Goal: Communication & Community: Answer question/provide support

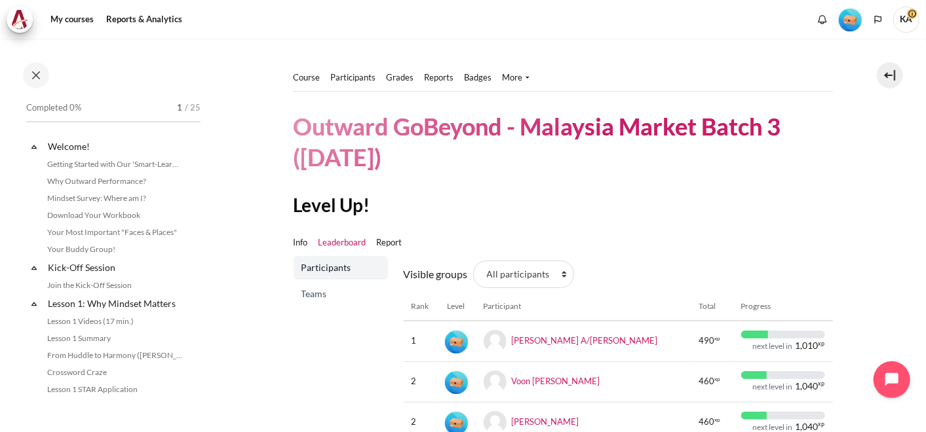
scroll to position [105, 0]
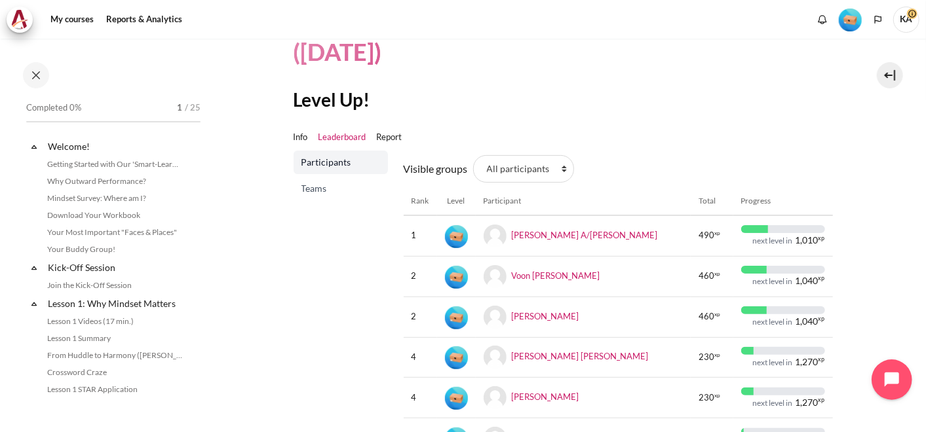
click at [894, 380] on icon "Open chat widget" at bounding box center [899, 380] width 20 height 20
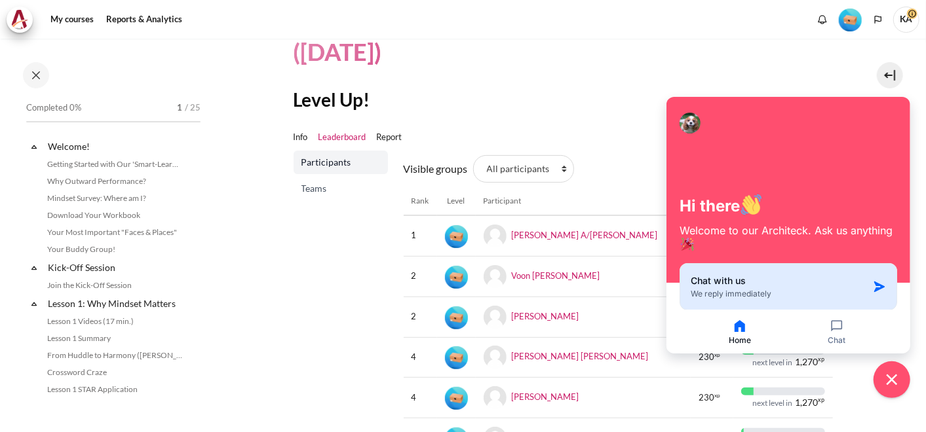
click at [753, 286] on div "Chat with us We reply immediately" at bounding box center [778, 286] width 177 height 25
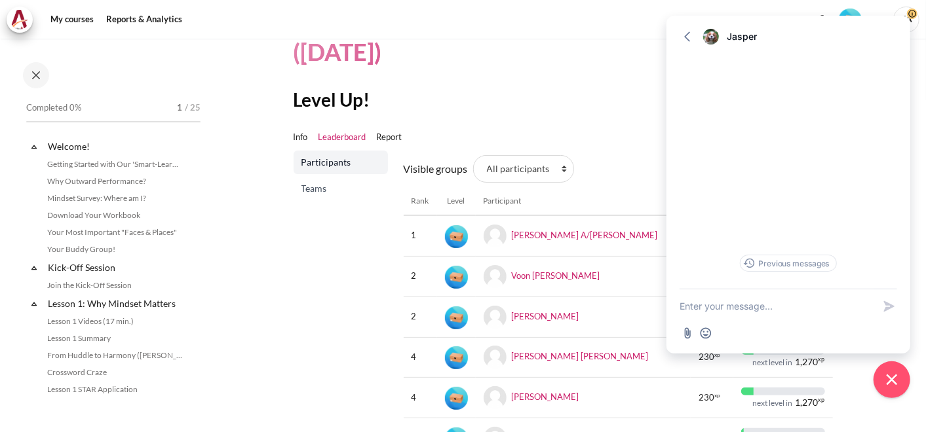
click at [737, 307] on textarea "New message" at bounding box center [776, 307] width 194 height 34
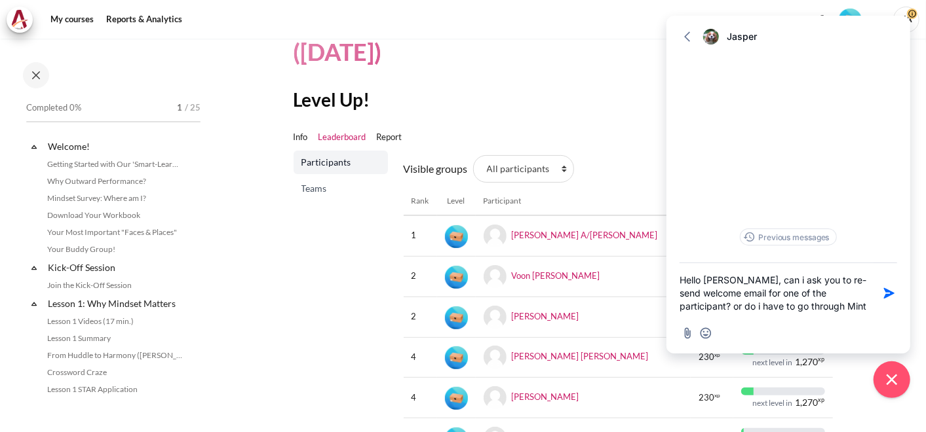
type textarea "Hello [PERSON_NAME], can i ask you to re-send welcome email for one of the part…"
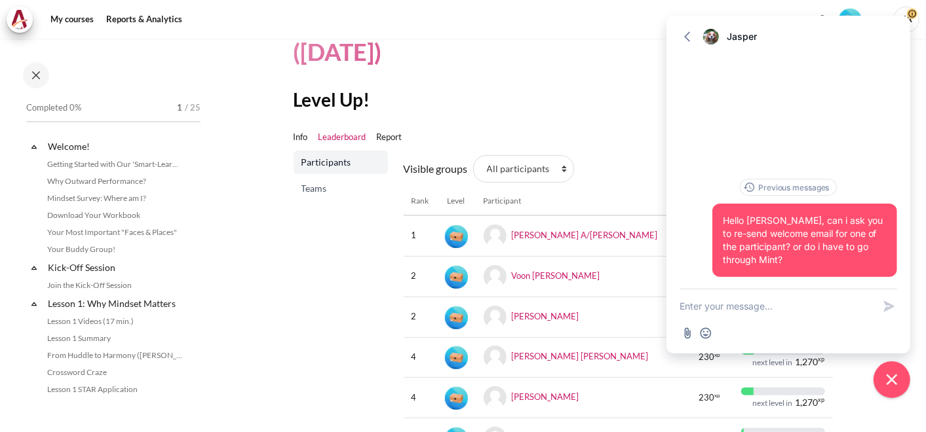
click at [297, 333] on div "Participants Teams" at bounding box center [340, 372] width 94 height 442
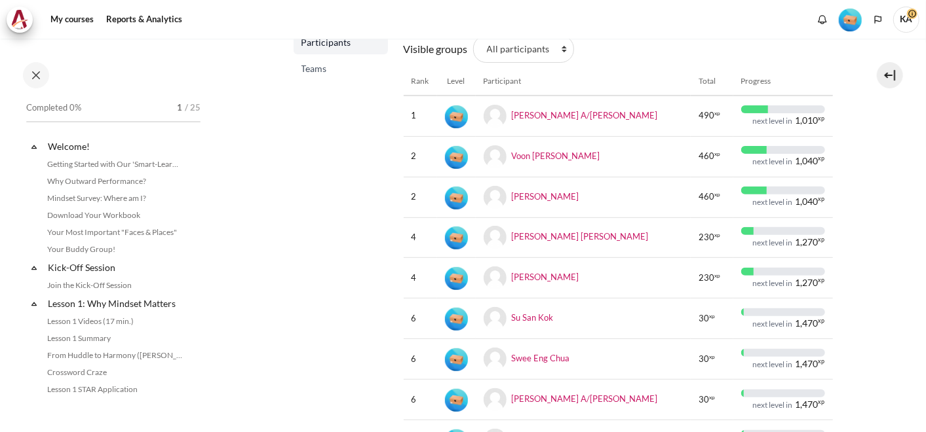
scroll to position [203, 0]
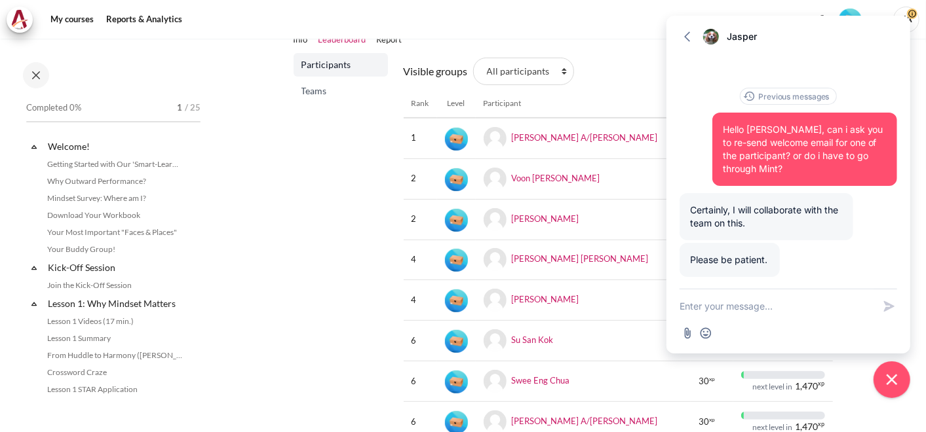
click at [730, 310] on textarea "New message" at bounding box center [776, 307] width 194 height 34
paste textarea "[PERSON_NAME] <[EMAIL_ADDRESS][DOMAIN_NAME]>"
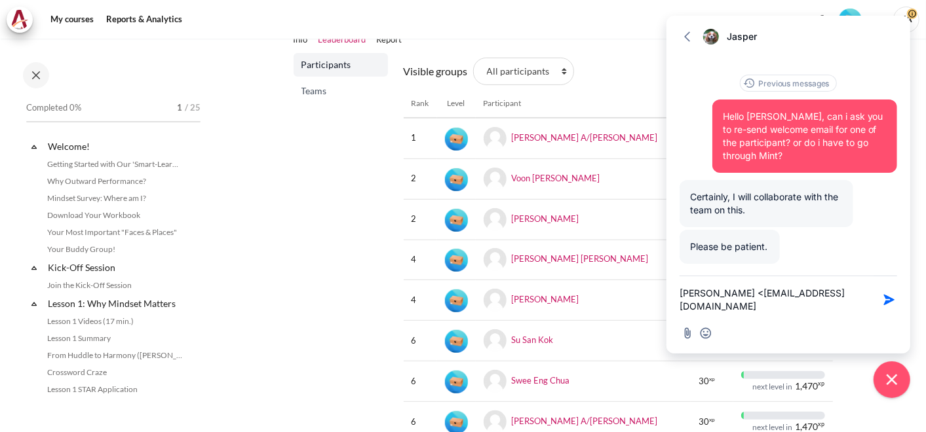
click at [687, 307] on textarea "[PERSON_NAME] <[EMAIL_ADDRESS][DOMAIN_NAME]" at bounding box center [776, 299] width 194 height 47
drag, startPoint x: 683, startPoint y: 291, endPoint x: 798, endPoint y: 293, distance: 115.3
click at [798, 293] on textarea "[PERSON_NAME] [PERSON_NAME][EMAIL_ADDRESS][DOMAIN_NAME]" at bounding box center [776, 299] width 194 height 47
type textarea "[EMAIL_ADDRESS][DOMAIN_NAME]"
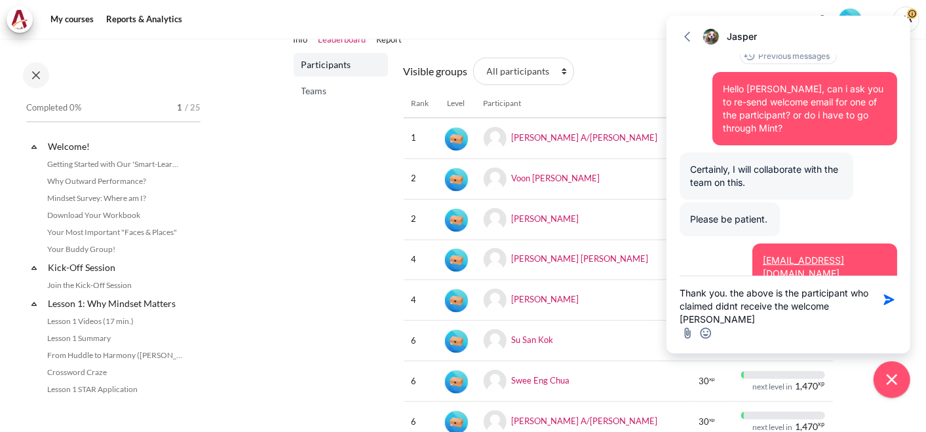
type textarea "Thank you. the above is the participant who claimed didnt receive the welcome e…"
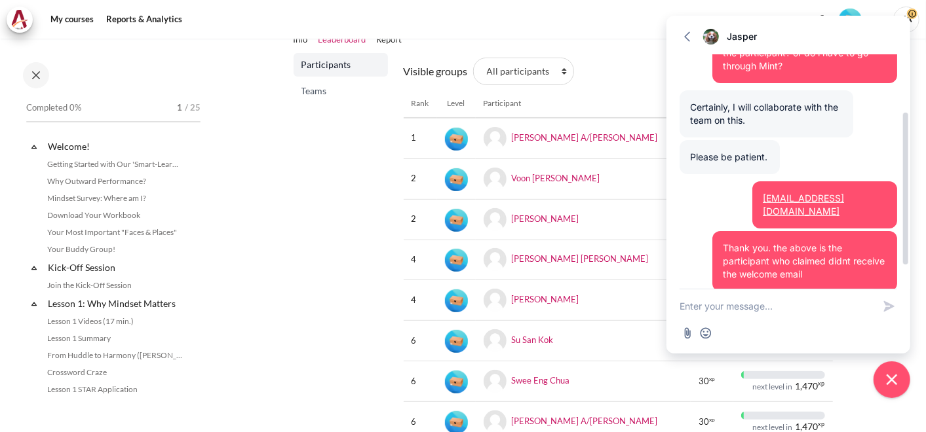
scroll to position [77, 0]
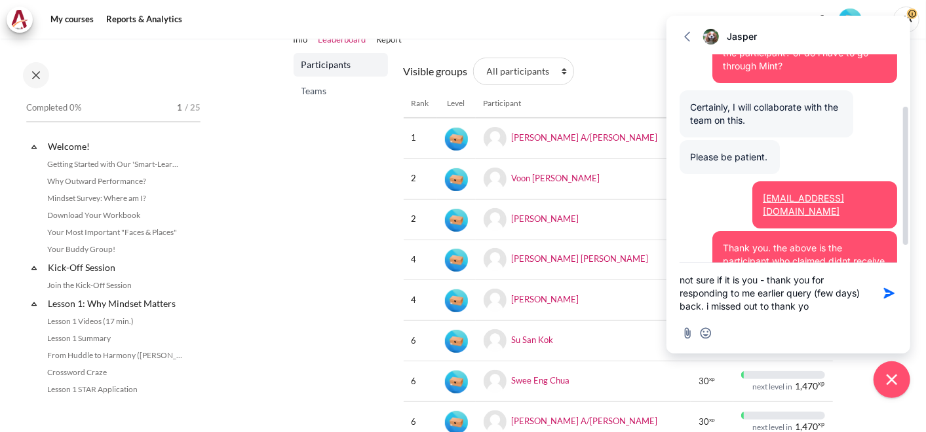
type textarea "not sure if it is you - thank you for responding to me earlier query (few days)…"
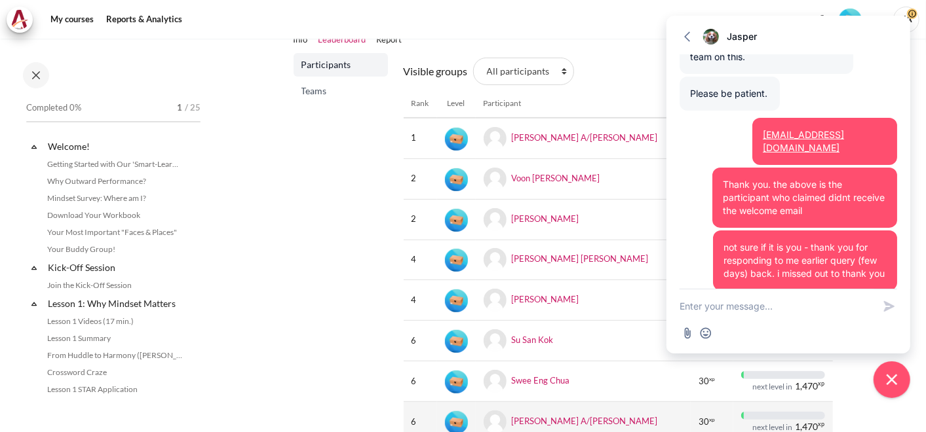
scroll to position [195, 0]
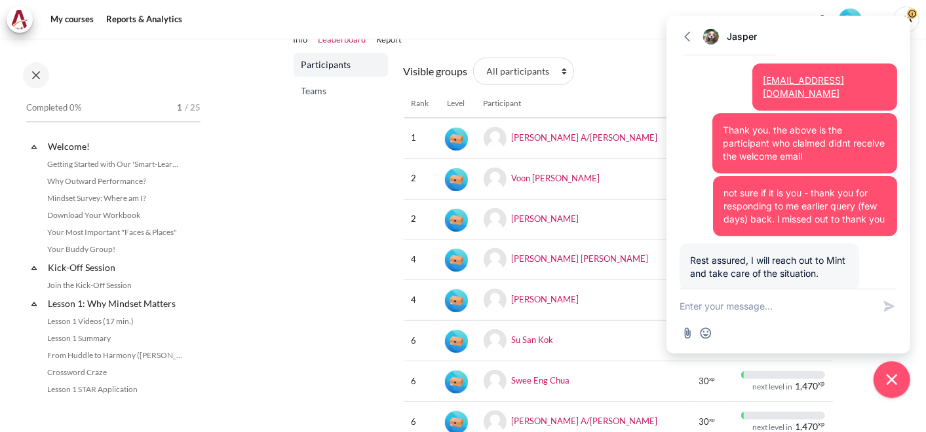
click at [783, 304] on textarea "New message" at bounding box center [776, 307] width 194 height 34
type textarea "t"
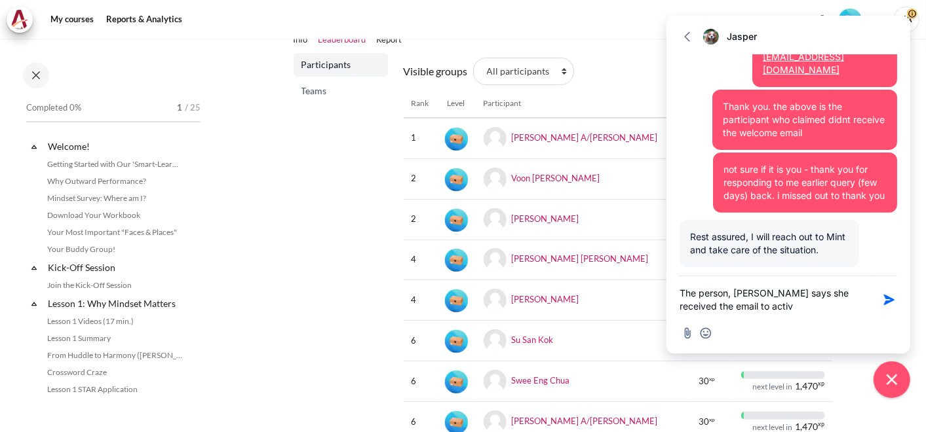
scroll to position [208, 0]
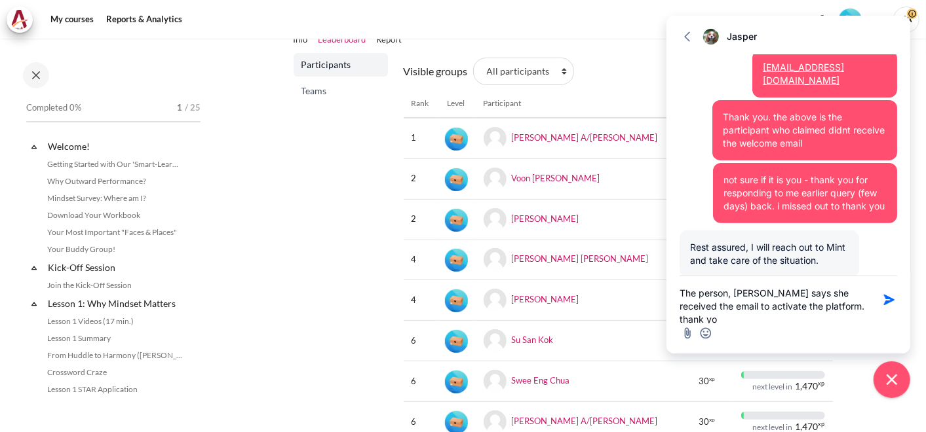
type textarea "The person, Amelia says she received the email to activate the platform. thank …"
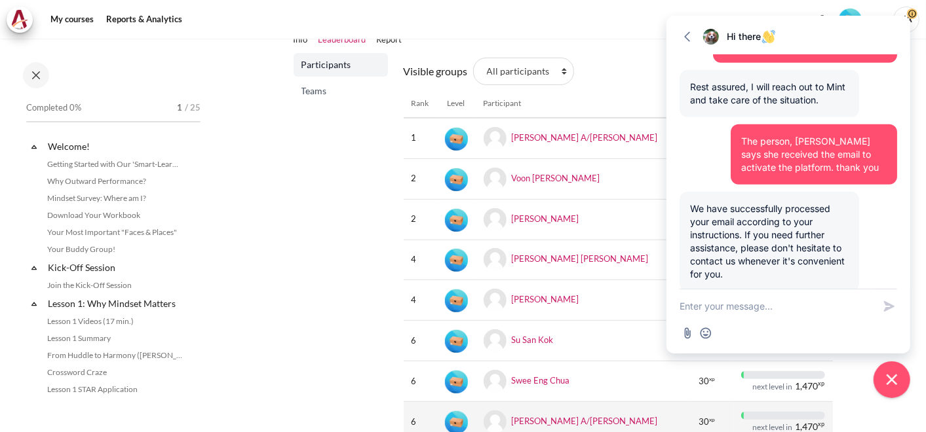
scroll to position [499, 0]
